Goal: Navigation & Orientation: Find specific page/section

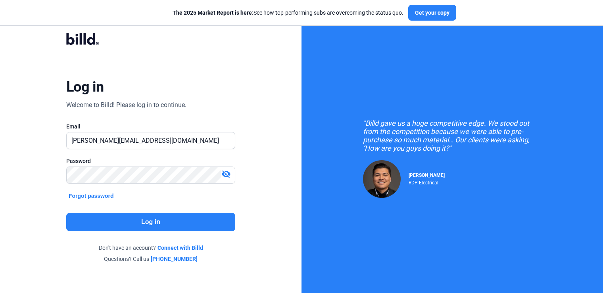
click at [155, 220] on button "Log in" at bounding box center [150, 222] width 169 height 18
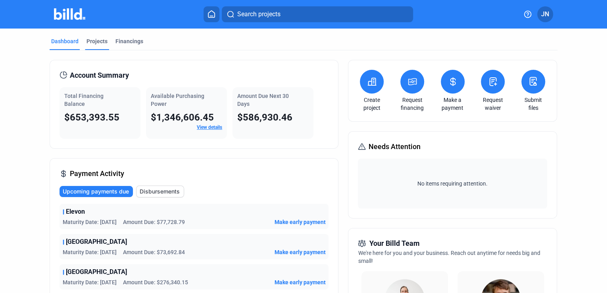
click at [94, 40] on div "Projects" at bounding box center [97, 41] width 21 height 8
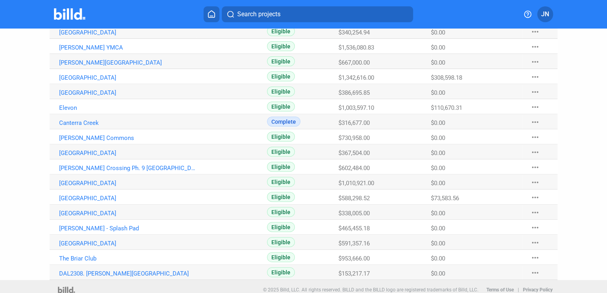
scroll to position [146, 0]
